Goal: Transaction & Acquisition: Purchase product/service

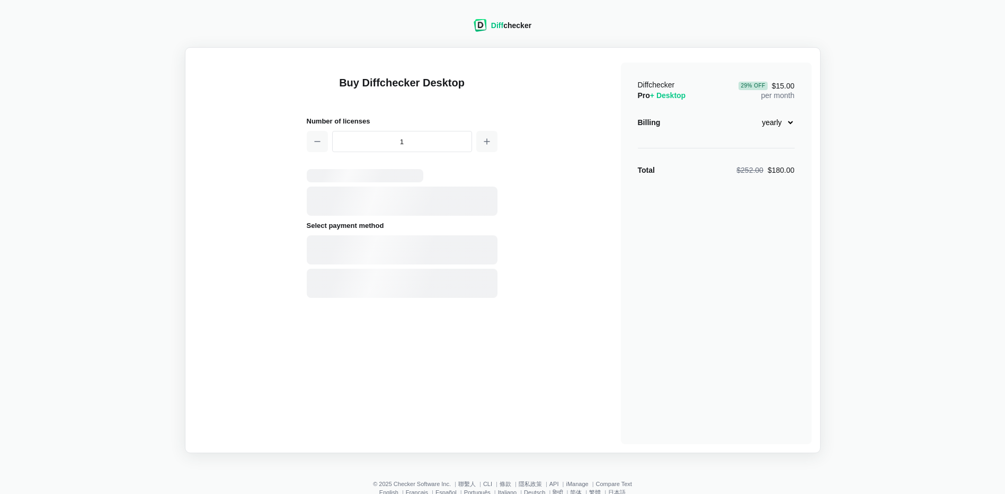
select select "desktop-yearly-180"
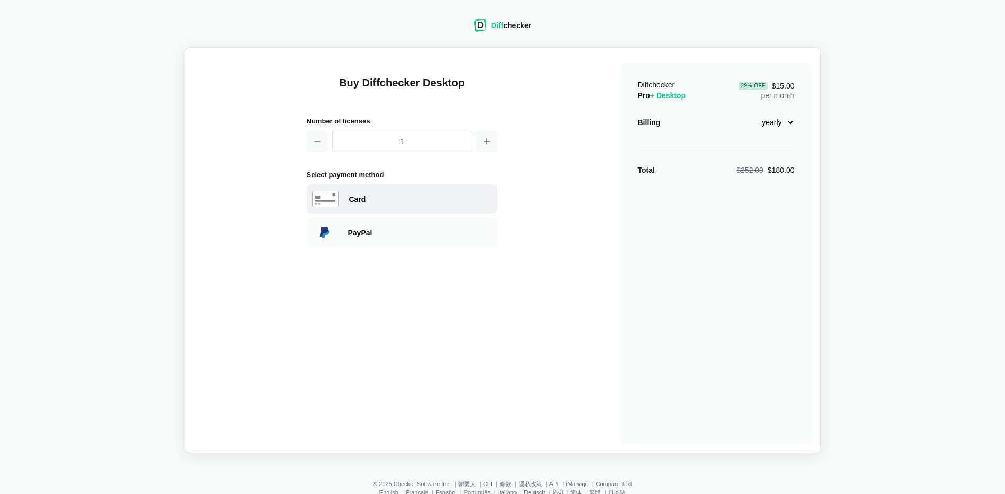
click at [399, 189] on div "Card" at bounding box center [402, 198] width 191 height 29
select select "[GEOGRAPHIC_DATA]"
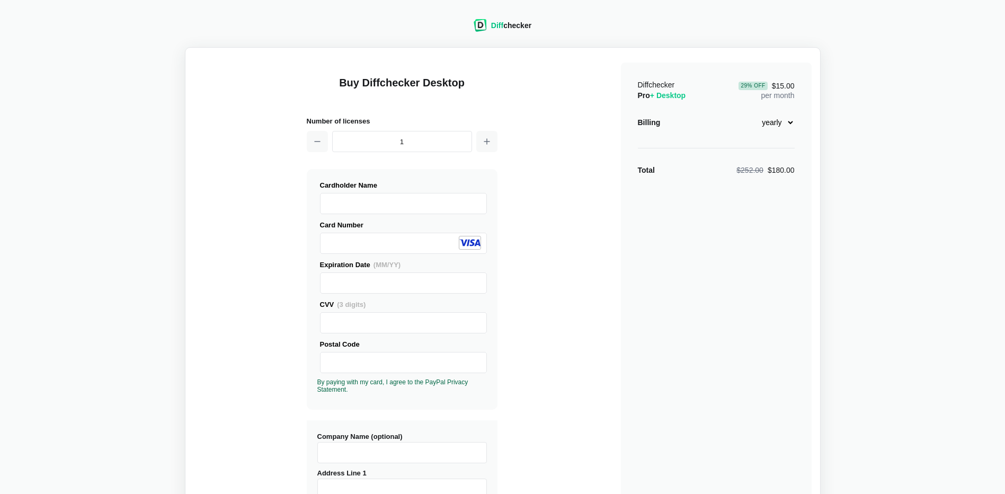
click at [513, 360] on div "Buy Diffchecker Desktop Number of licenses 1 Visa MasterCard Union Pay American…" at bounding box center [503, 404] width 618 height 696
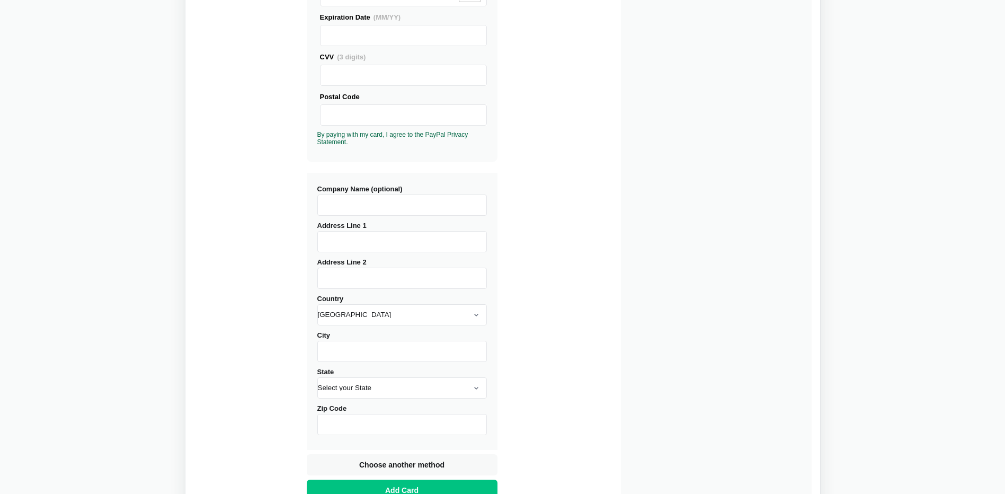
scroll to position [333, 0]
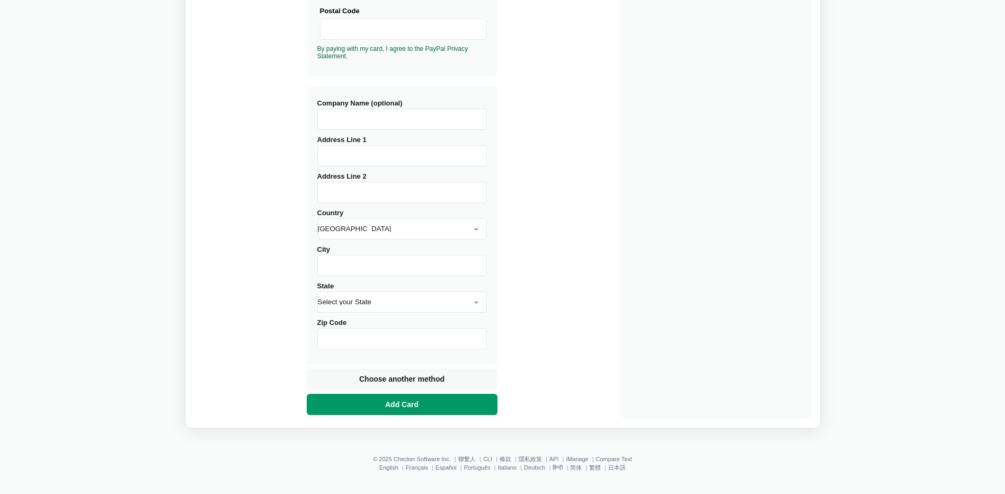
click at [451, 404] on button "Add Card" at bounding box center [402, 404] width 191 height 21
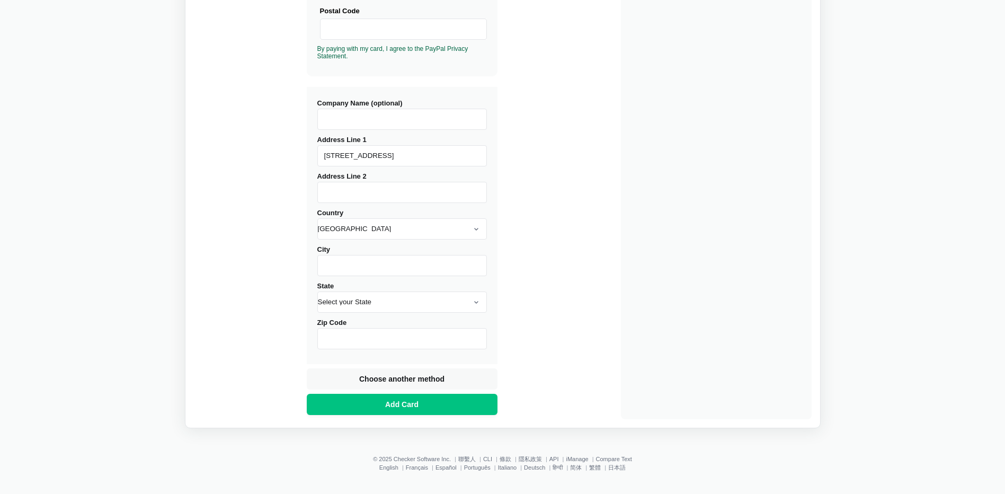
type input "[STREET_ADDRESS]"
click at [398, 234] on select "[GEOGRAPHIC_DATA] [GEOGRAPHIC_DATA] [GEOGRAPHIC_DATA] [GEOGRAPHIC_DATA] [US_STA…" at bounding box center [402, 228] width 170 height 21
select select "[GEOGRAPHIC_DATA]"
click at [317, 218] on select "[GEOGRAPHIC_DATA] [GEOGRAPHIC_DATA] [GEOGRAPHIC_DATA] [GEOGRAPHIC_DATA] [US_STA…" at bounding box center [402, 228] width 170 height 21
click at [564, 196] on div "Buy Diffchecker Desktop Number of licenses 1 Visa MasterCard Union Pay American…" at bounding box center [503, 71] width 618 height 696
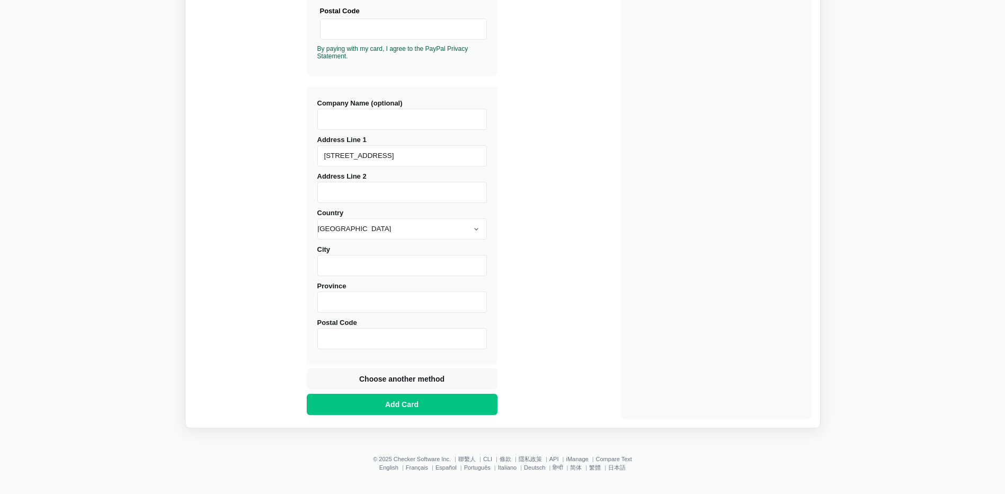
click at [399, 267] on input "City" at bounding box center [402, 265] width 170 height 21
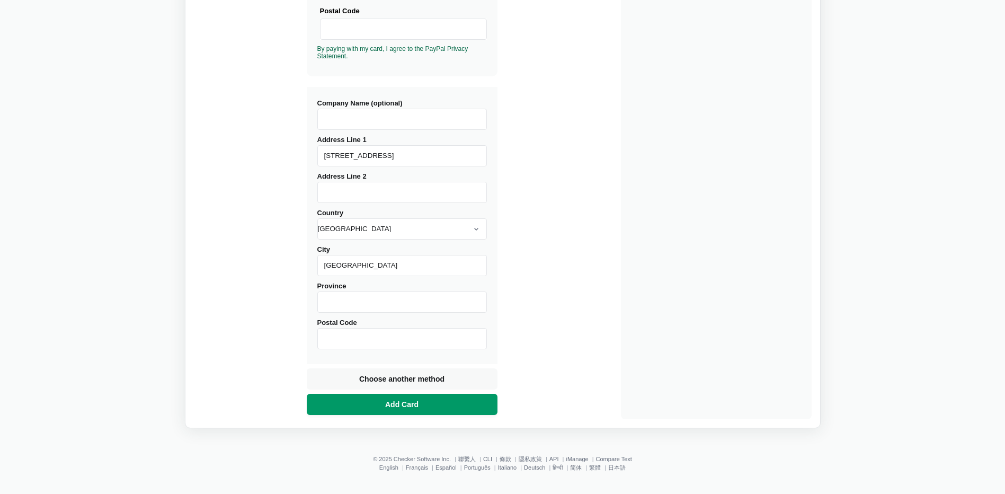
type input "[GEOGRAPHIC_DATA]"
click at [430, 402] on button "Add Card" at bounding box center [402, 404] width 191 height 21
click at [400, 340] on input "Postal Code" at bounding box center [402, 338] width 170 height 21
type input "106"
click at [420, 398] on button "Add Card" at bounding box center [402, 404] width 191 height 21
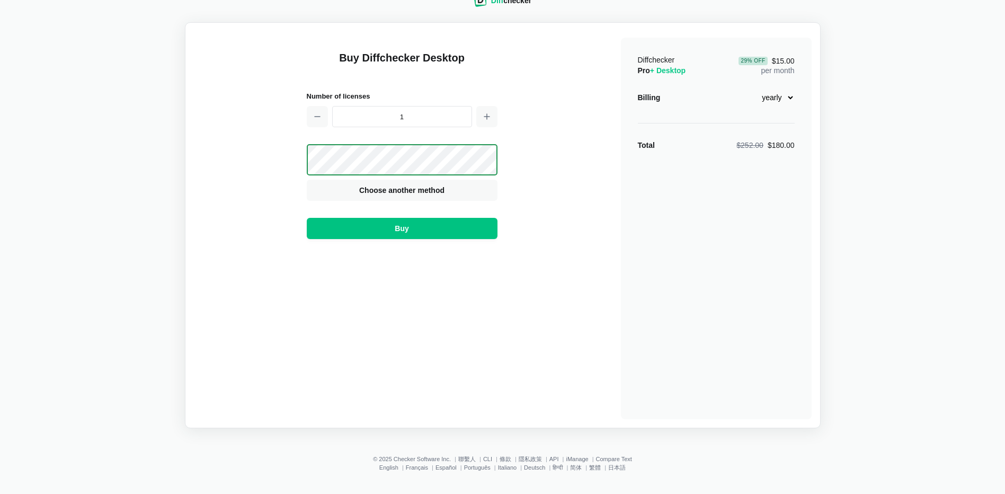
scroll to position [25, 0]
click at [464, 225] on button "Buy" at bounding box center [402, 228] width 191 height 21
click at [783, 102] on select "monthly yearly" at bounding box center [772, 97] width 46 height 18
select select "desktop-monthly-21"
click at [749, 88] on select "monthly yearly" at bounding box center [772, 97] width 46 height 18
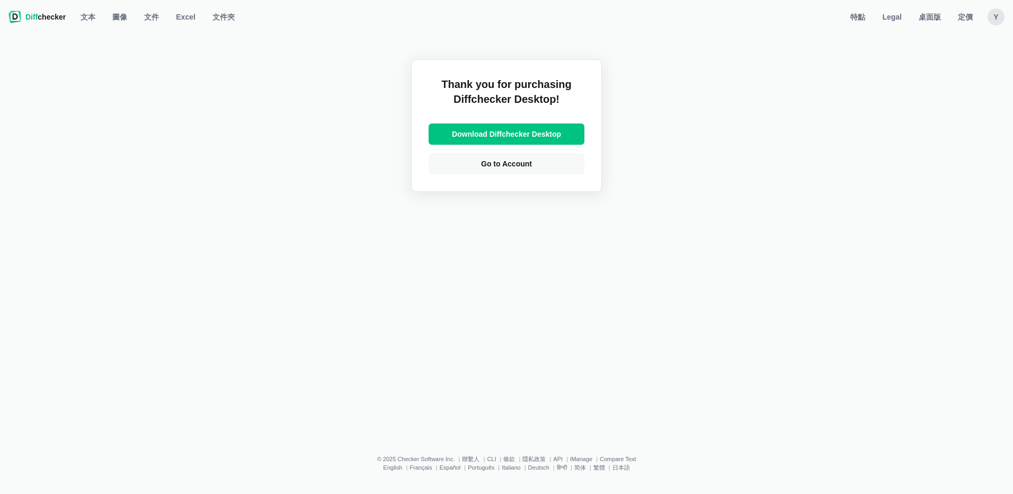
click at [997, 15] on div "Y" at bounding box center [996, 16] width 17 height 17
click at [960, 75] on link "Account Settings" at bounding box center [954, 71] width 91 height 17
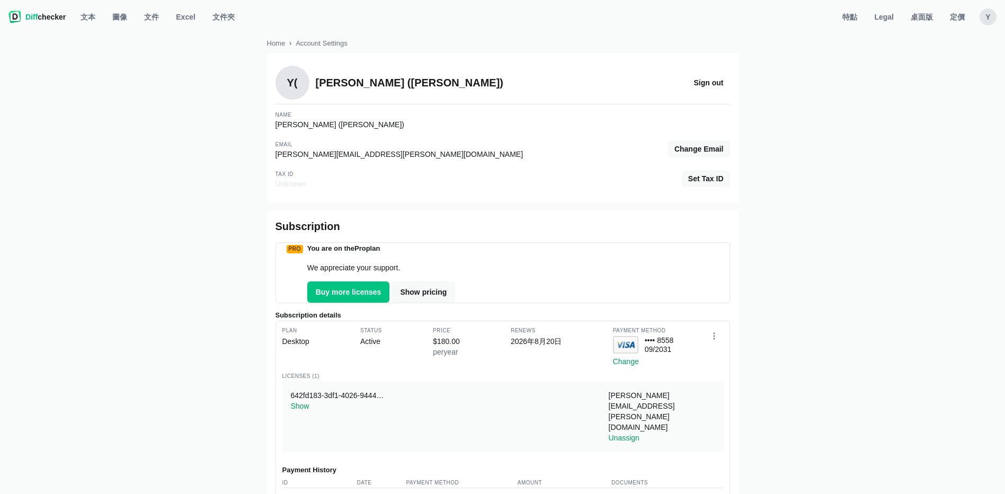
scroll to position [123, 0]
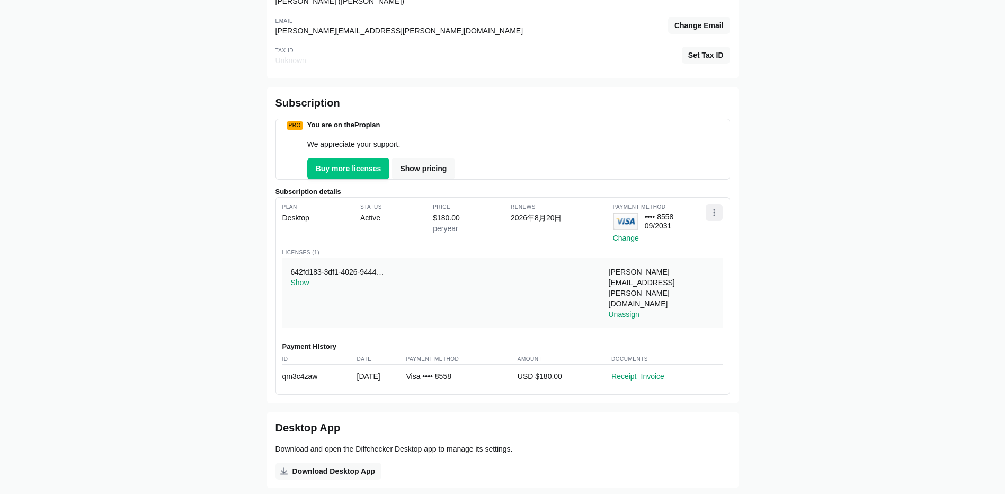
click at [717, 221] on button "Open dropdown" at bounding box center [714, 212] width 17 height 17
click at [699, 277] on button "Cancel subscription" at bounding box center [676, 268] width 92 height 17
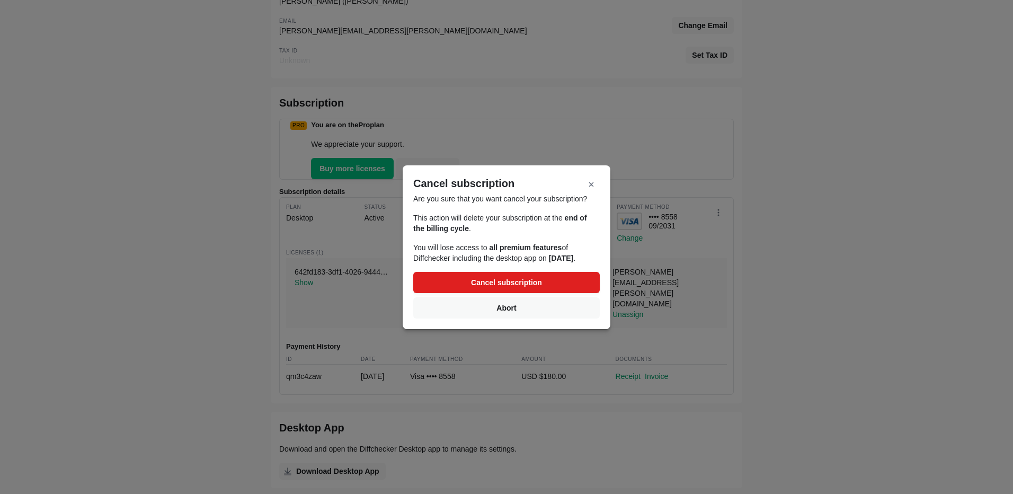
click at [501, 287] on span "Cancel subscription" at bounding box center [506, 282] width 75 height 11
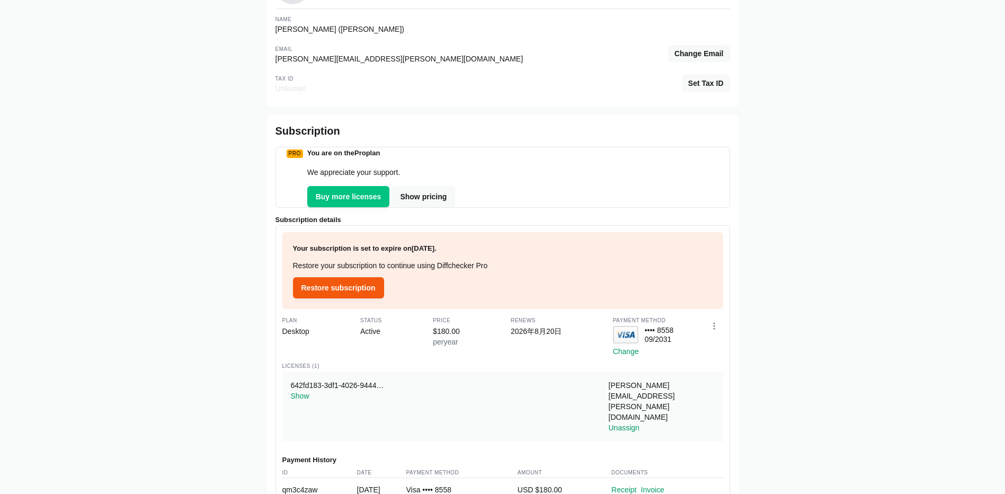
scroll to position [0, 0]
